Goal: Task Accomplishment & Management: Manage account settings

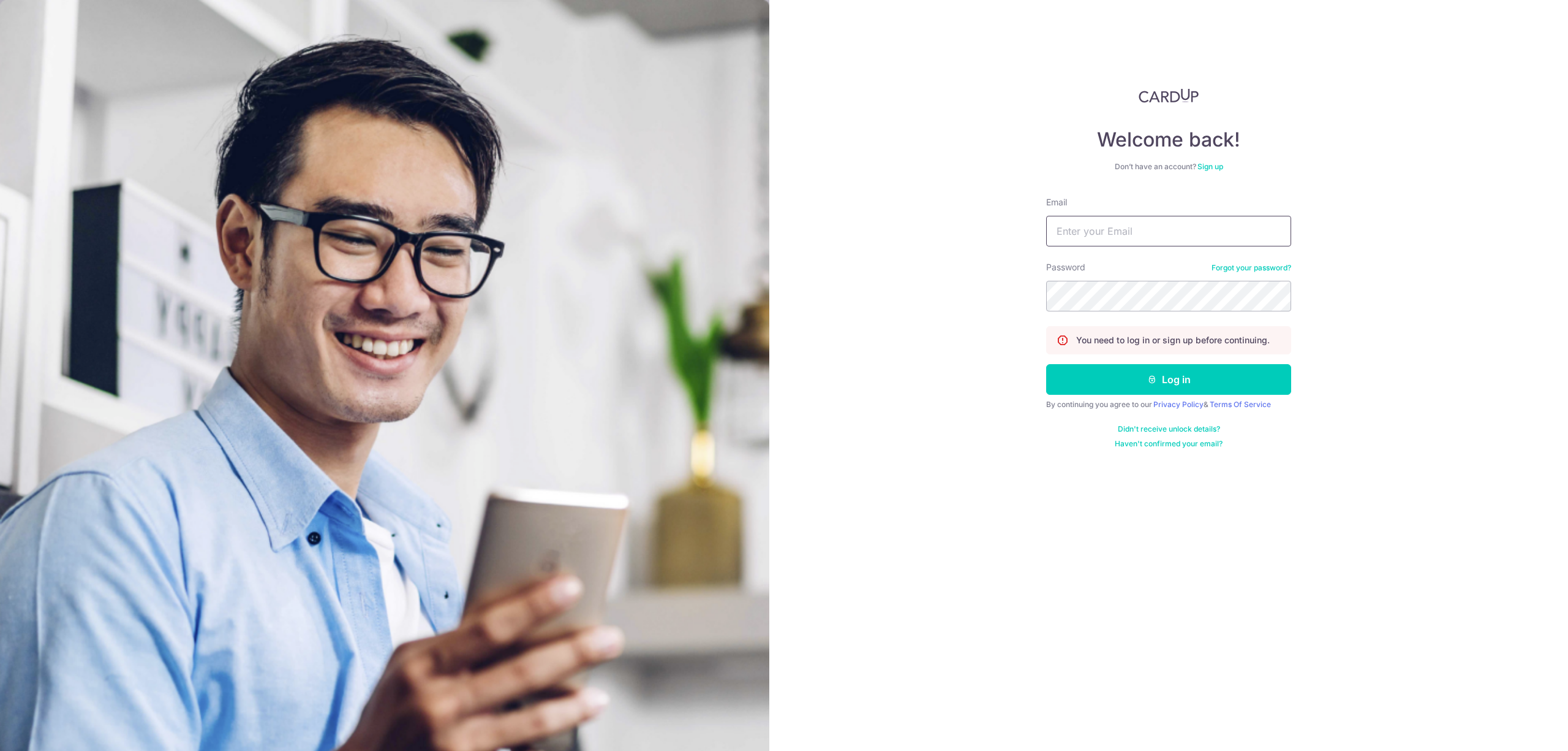
click at [1162, 233] on input "Email" at bounding box center [1168, 231] width 245 height 30
type input "[EMAIL_ADDRESS][DOMAIN_NAME]"
click at [1046, 364] on button "Log in" at bounding box center [1168, 379] width 245 height 30
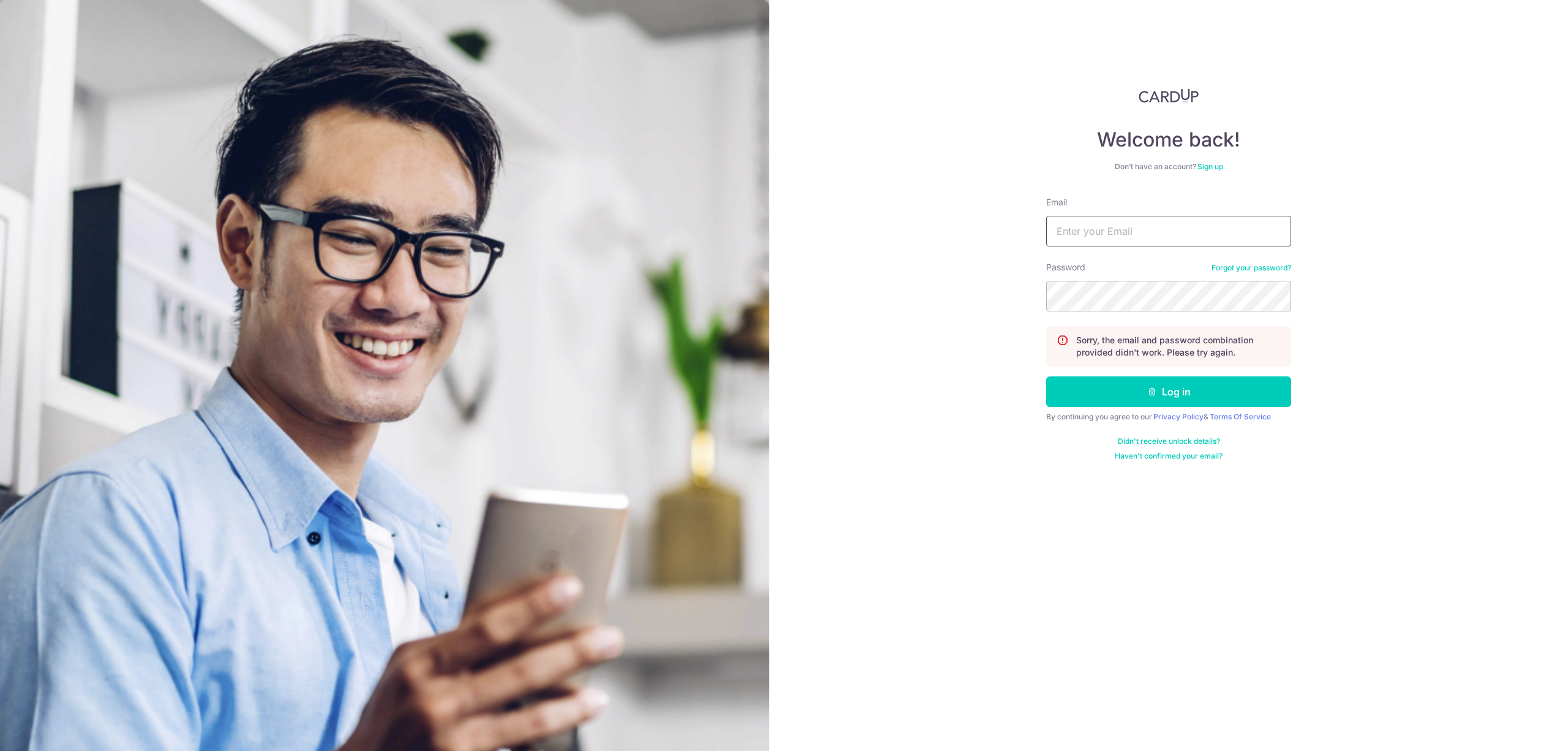
click at [1159, 238] on input "Email" at bounding box center [1168, 231] width 245 height 30
type input "[EMAIL_ADDRESS][DOMAIN_NAME]"
click at [1079, 312] on form "Email carditho_sarcol@ais.com.sg Password Forgot your password? Sorry, the emai…" at bounding box center [1168, 328] width 245 height 265
click at [1046, 376] on button "Log in" at bounding box center [1168, 391] width 245 height 30
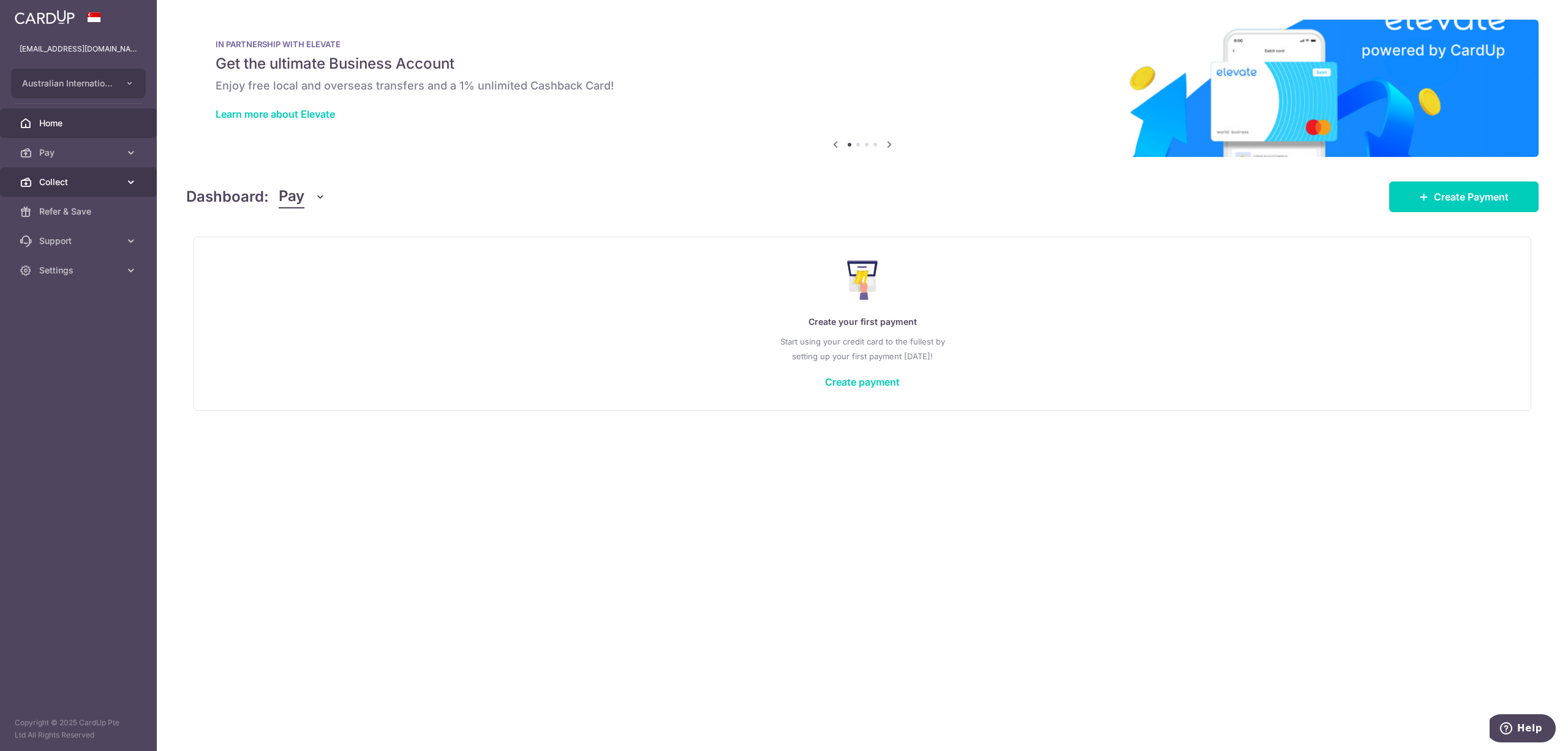
click at [92, 189] on link "Collect" at bounding box center [78, 182] width 157 height 30
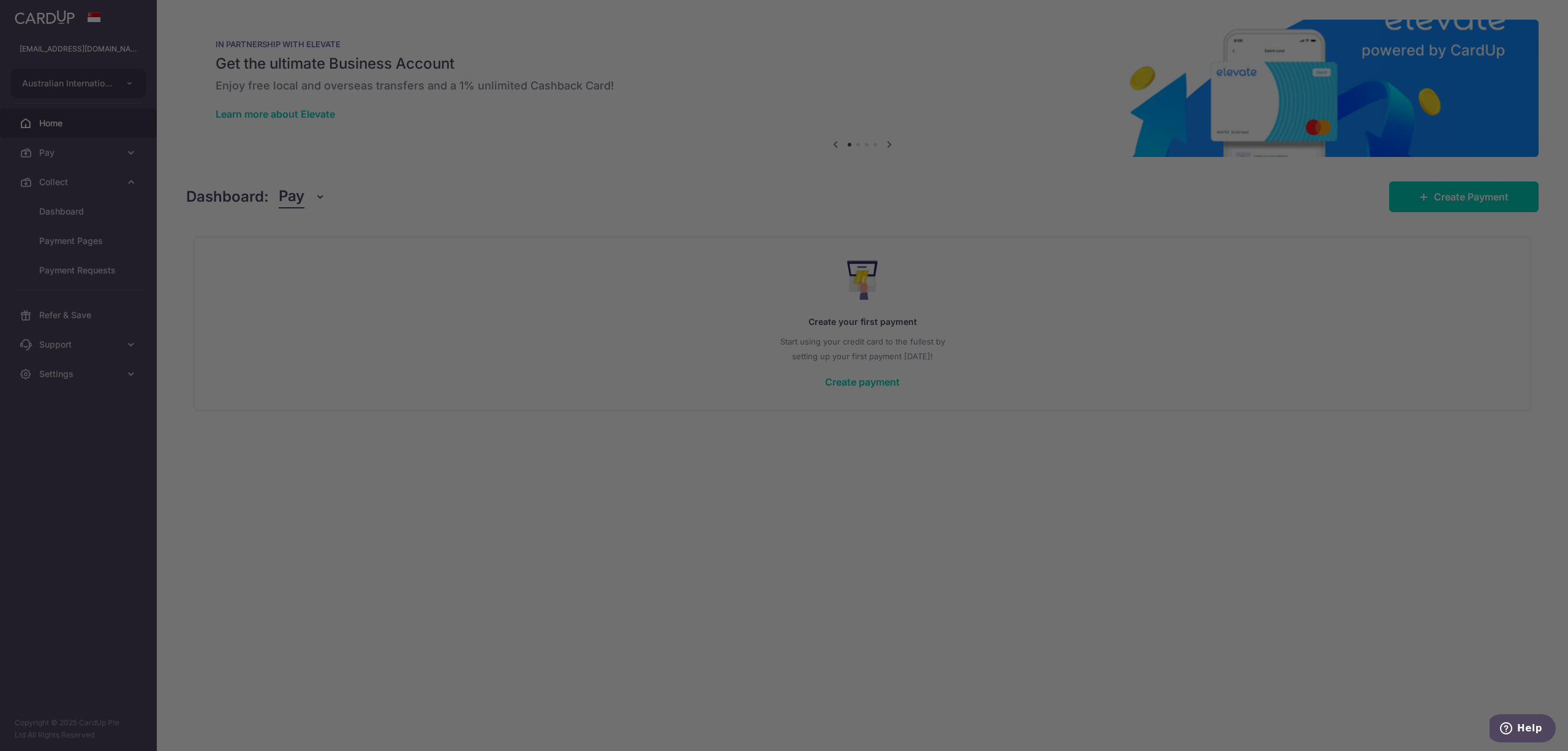
click at [67, 211] on div at bounding box center [792, 379] width 1584 height 758
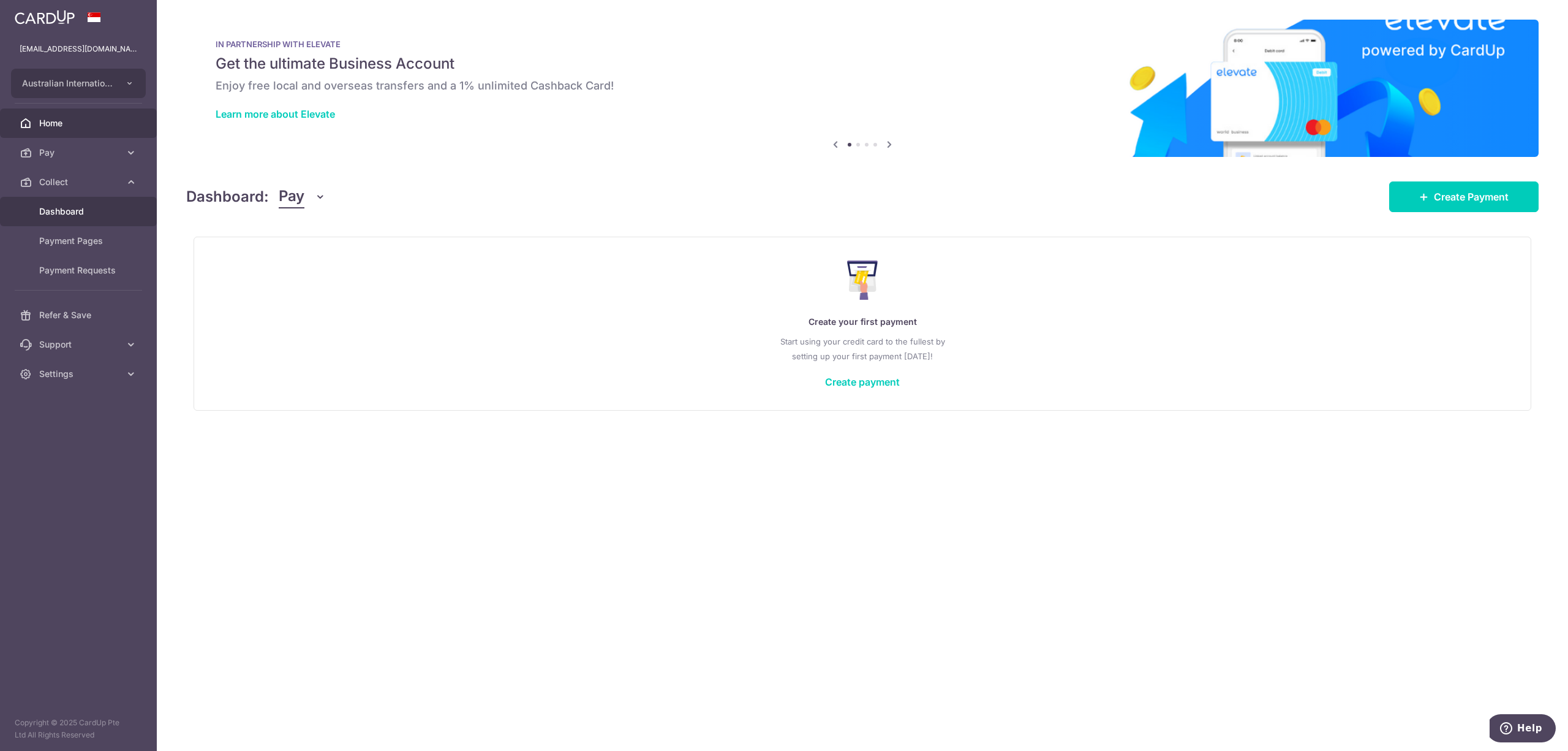
click at [54, 206] on span "Dashboard" at bounding box center [79, 211] width 81 height 12
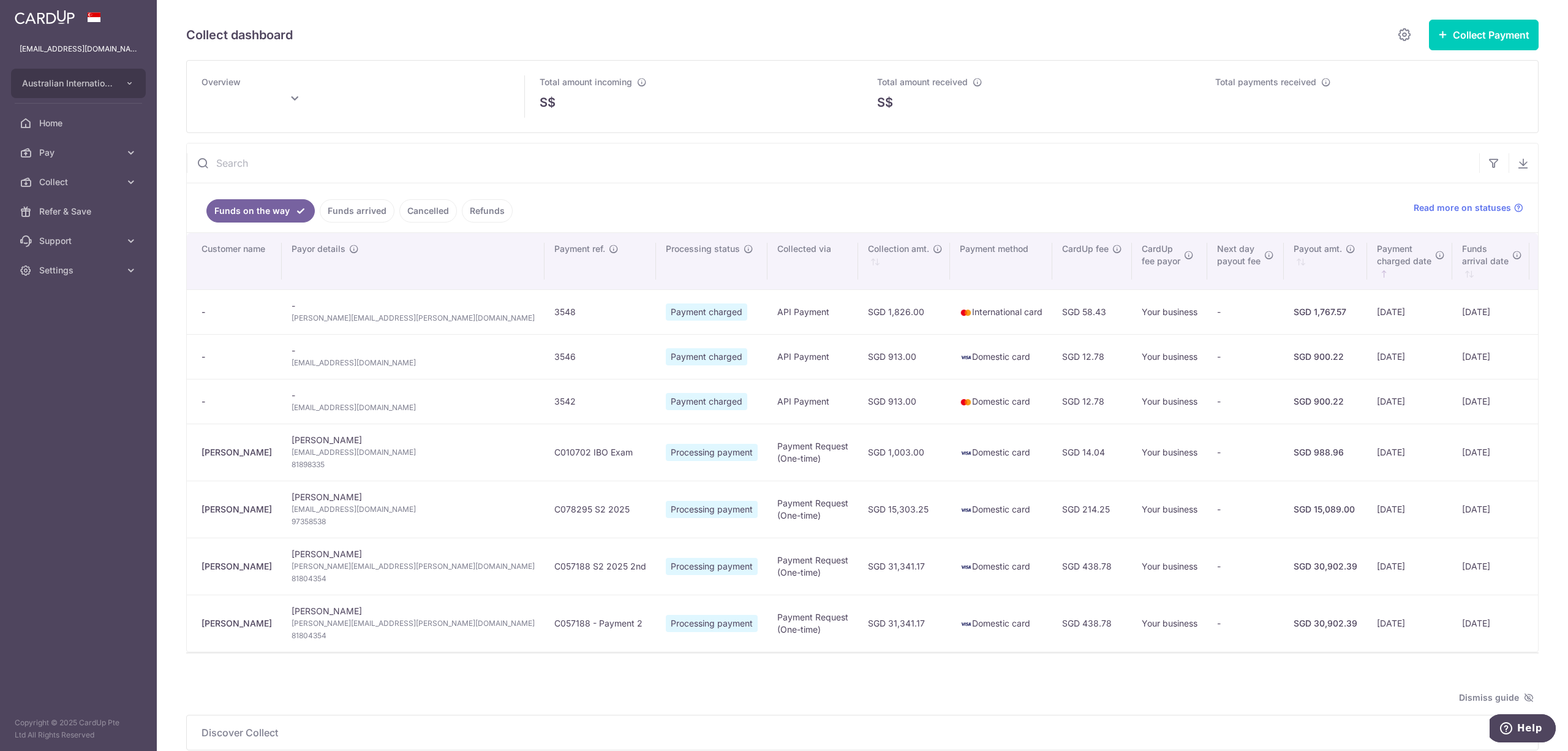
click at [358, 216] on link "Funds arrived" at bounding box center [357, 211] width 75 height 23
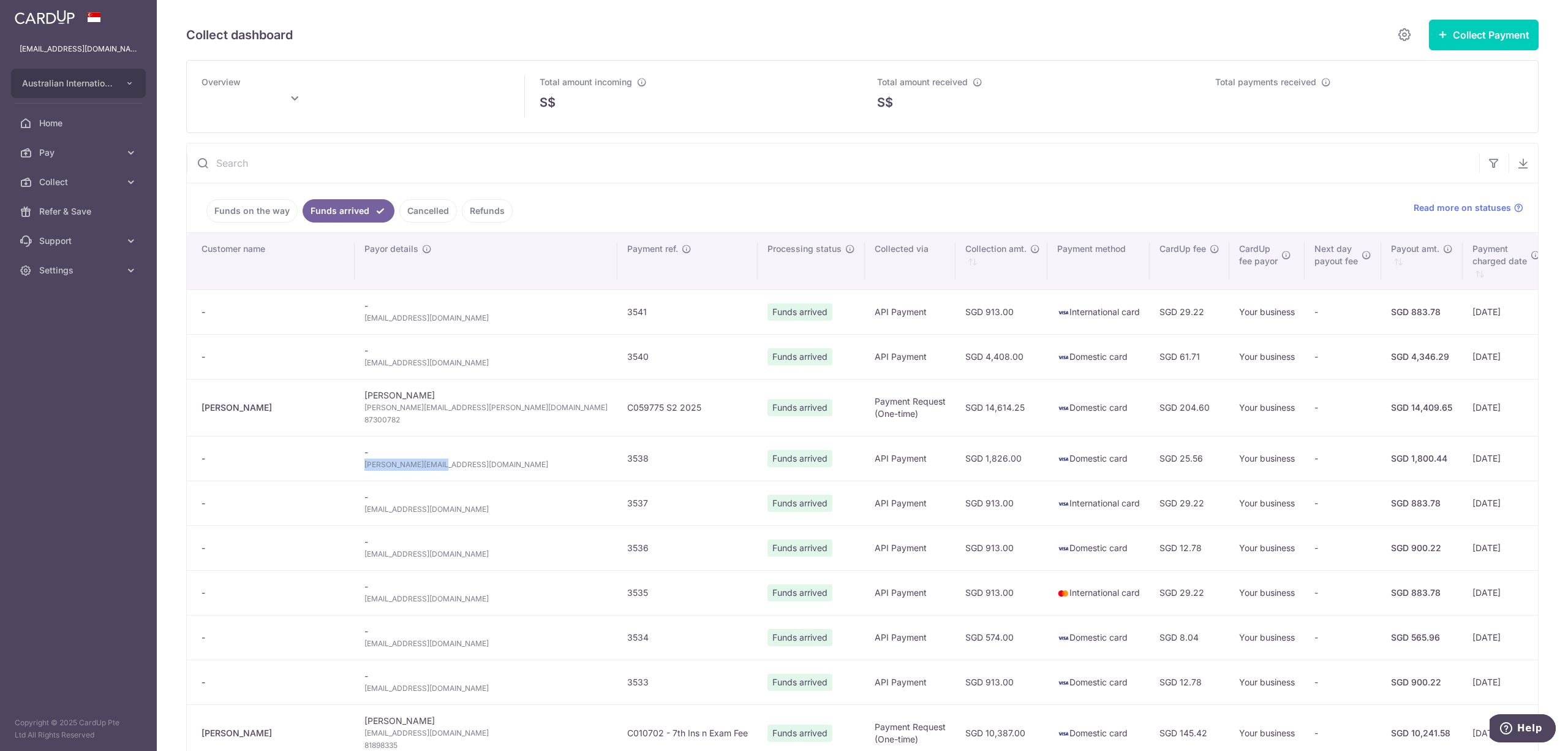
drag, startPoint x: 384, startPoint y: 469, endPoint x: 295, endPoint y: 469, distance: 89.0
click at [355, 469] on td "- [PERSON_NAME][EMAIL_ADDRESS][DOMAIN_NAME]" at bounding box center [486, 458] width 263 height 45
copy span "[PERSON_NAME][EMAIL_ADDRESS][DOMAIN_NAME]"
type input "[DATE]"
drag, startPoint x: 402, startPoint y: 365, endPoint x: 302, endPoint y: 372, distance: 100.2
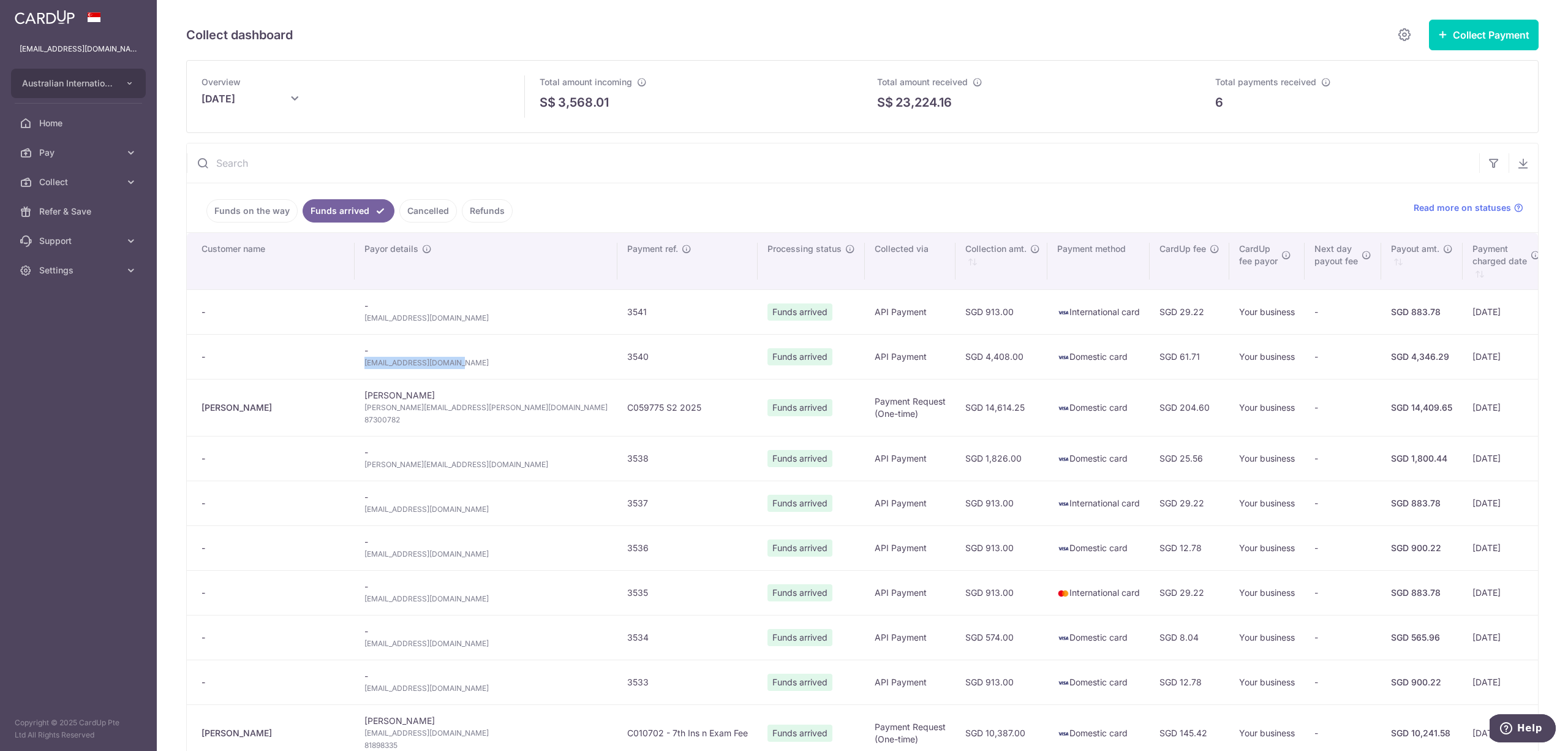
click at [355, 372] on td "- [PERSON_NAME][EMAIL_ADDRESS][DOMAIN_NAME]" at bounding box center [486, 356] width 263 height 45
copy span "[EMAIL_ADDRESS][DOMAIN_NAME]"
drag, startPoint x: 396, startPoint y: 324, endPoint x: 294, endPoint y: 324, distance: 102.0
click at [355, 324] on td "- [EMAIL_ADDRESS][DOMAIN_NAME]" at bounding box center [486, 312] width 263 height 45
copy span "[EMAIL_ADDRESS][DOMAIN_NAME]"
